Goal: Transaction & Acquisition: Book appointment/travel/reservation

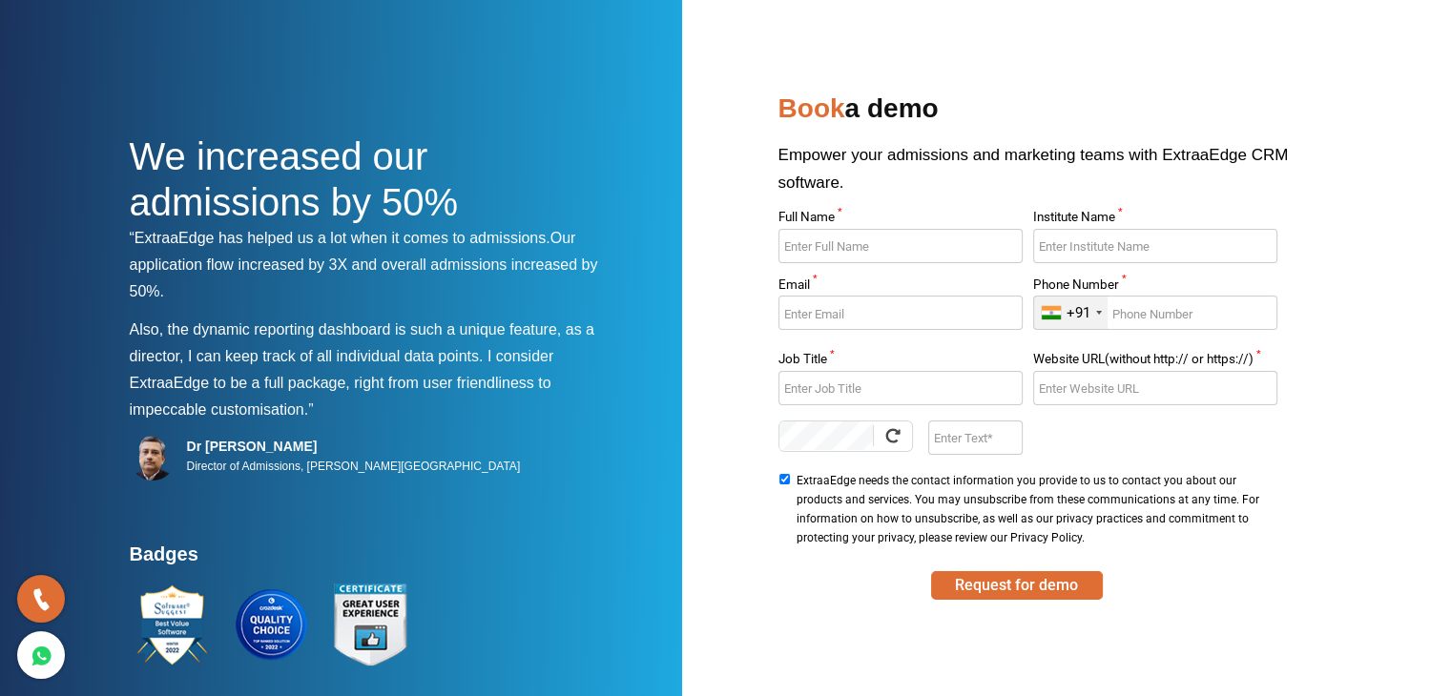
click at [698, 178] on div "We increased our admissions by 50% “ExtraaEdge has helped us a lot when it come…" at bounding box center [726, 449] width 1192 height 726
click at [725, 147] on div "We increased our admissions by 50% “ExtraaEdge has helped us a lot when it come…" at bounding box center [726, 449] width 1192 height 726
click at [712, 141] on div "We increased our admissions by 50% “ExtraaEdge has helped us a lot when it come…" at bounding box center [726, 449] width 1192 height 726
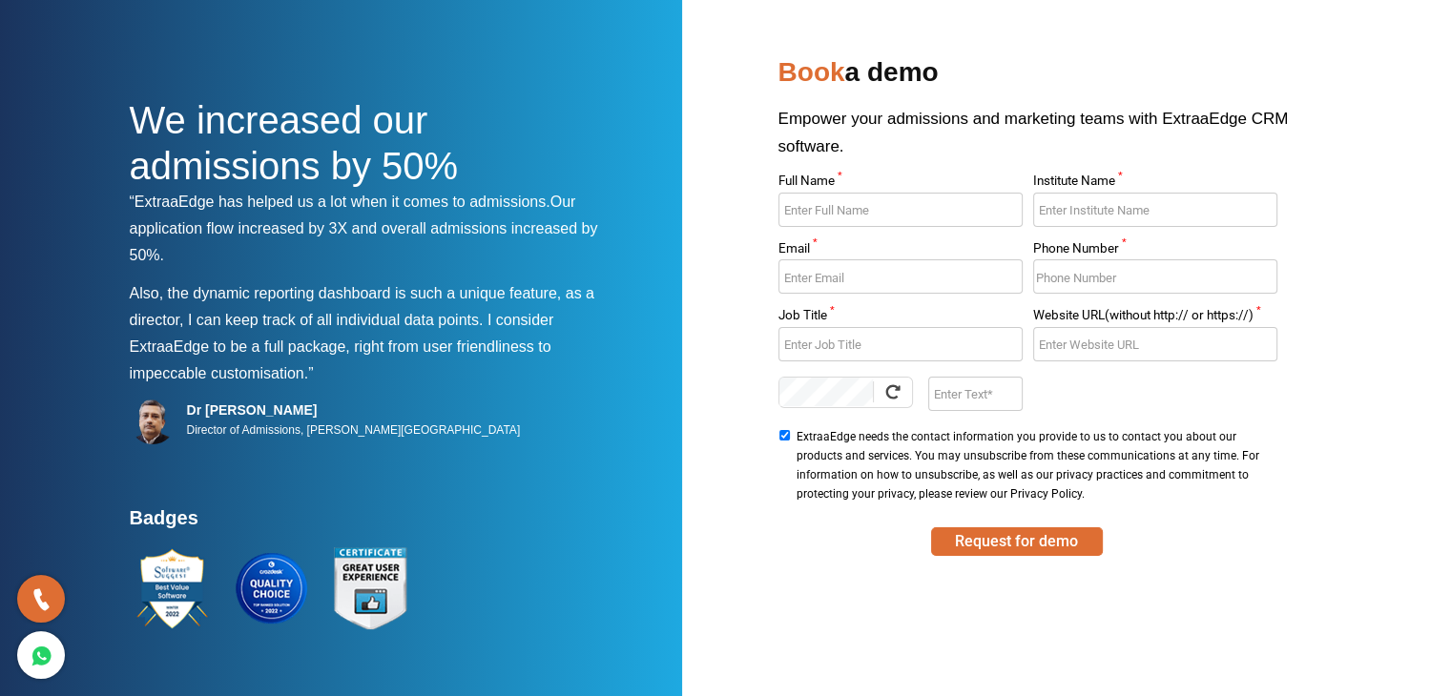
scroll to position [36, 0]
